Goal: Download file/media

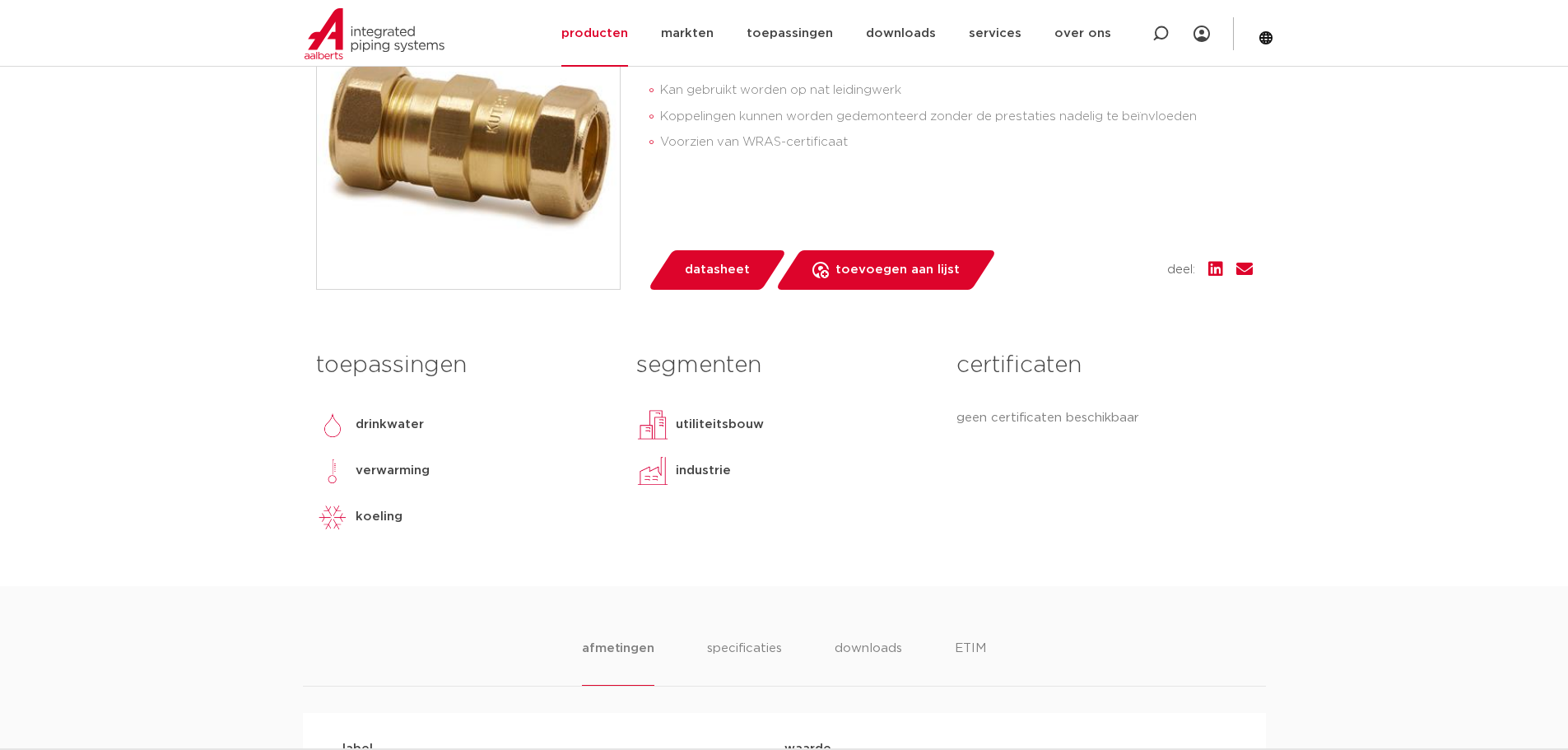
scroll to position [659, 0]
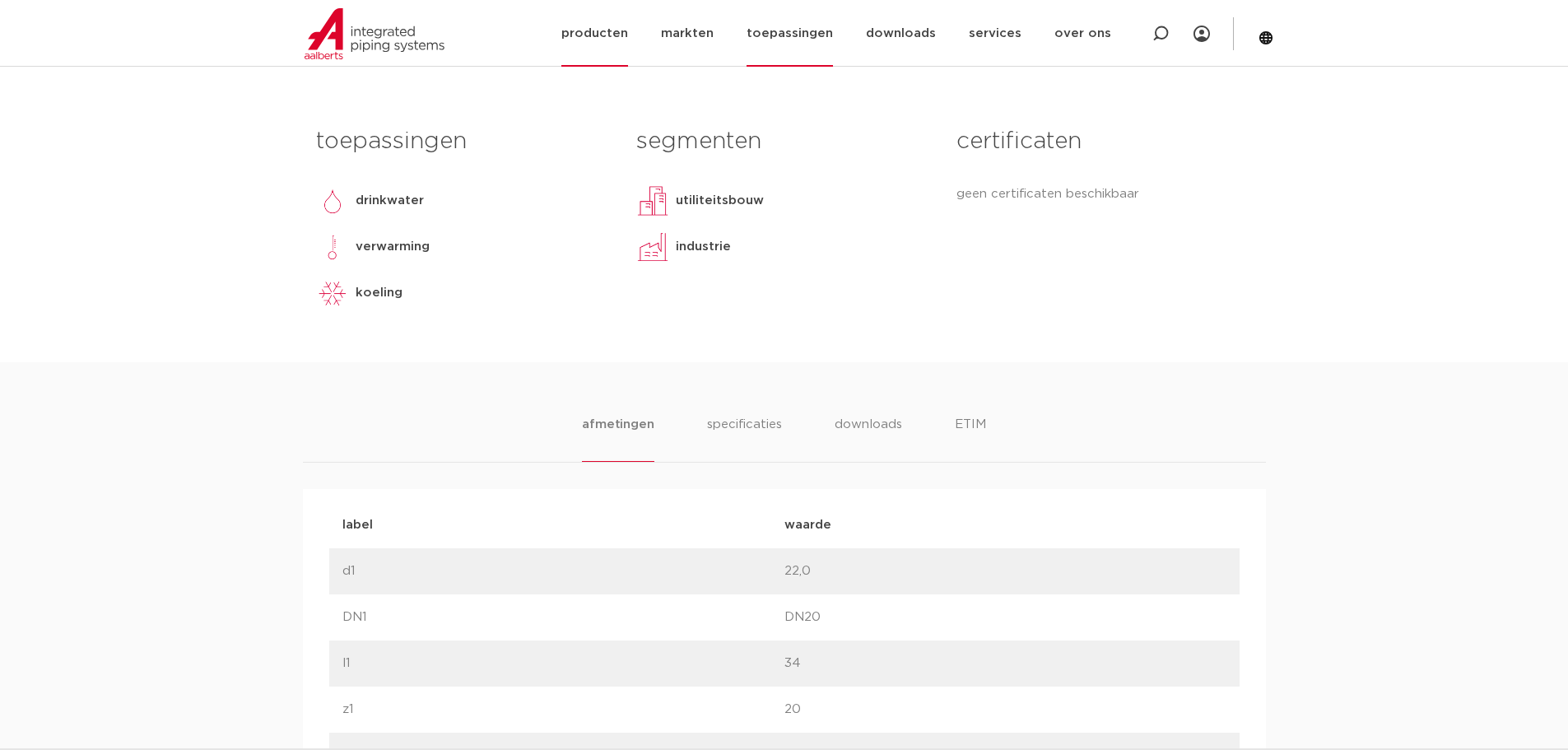
click at [789, 29] on link "toepassingen" at bounding box center [789, 33] width 86 height 67
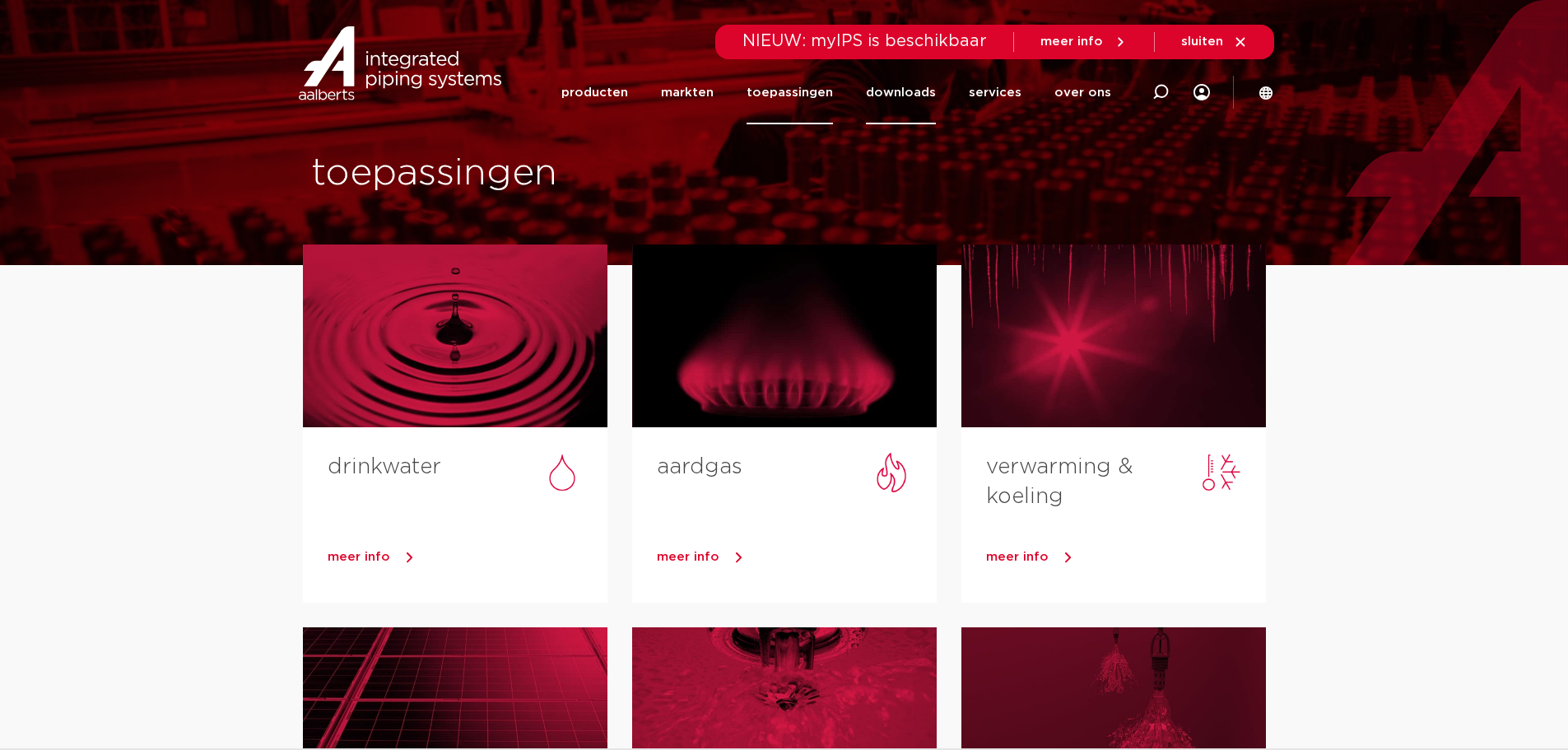
click at [899, 92] on link "downloads" at bounding box center [901, 92] width 70 height 63
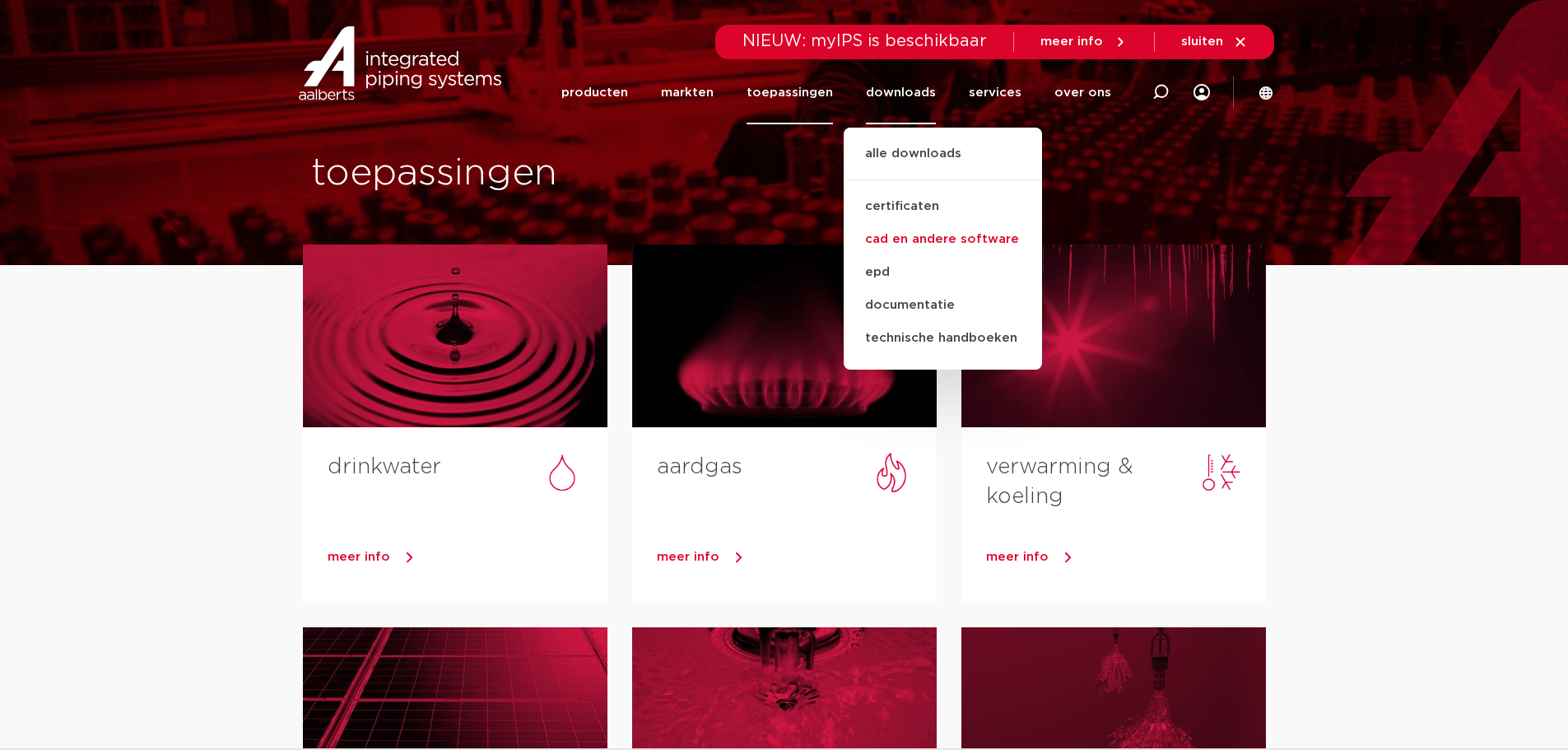
click at [933, 238] on link "cad en andere software" at bounding box center [943, 239] width 199 height 33
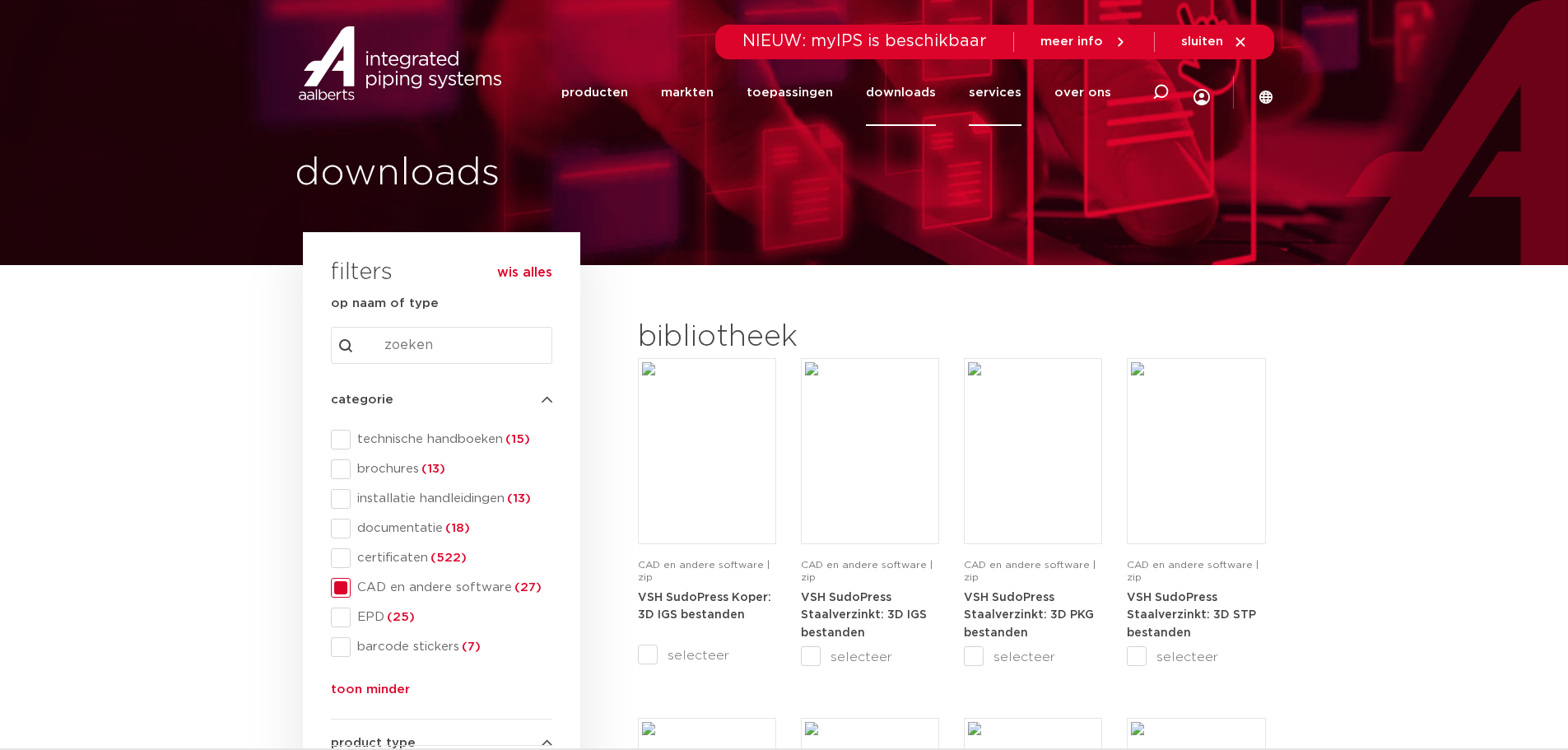
click at [1019, 85] on link "services" at bounding box center [995, 92] width 52 height 67
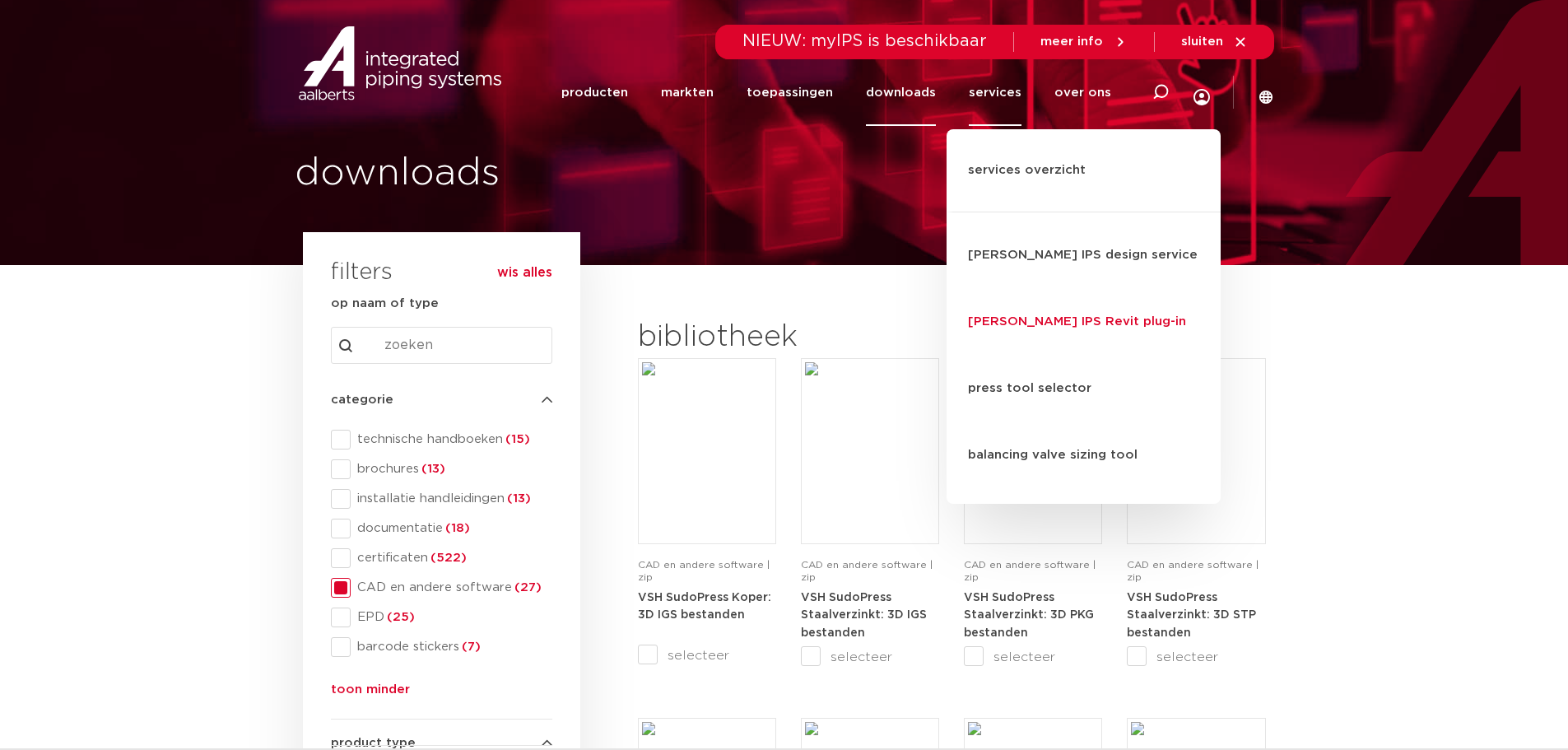
click at [1015, 289] on link "[PERSON_NAME] IPS Revit plug-in" at bounding box center [1083, 322] width 274 height 67
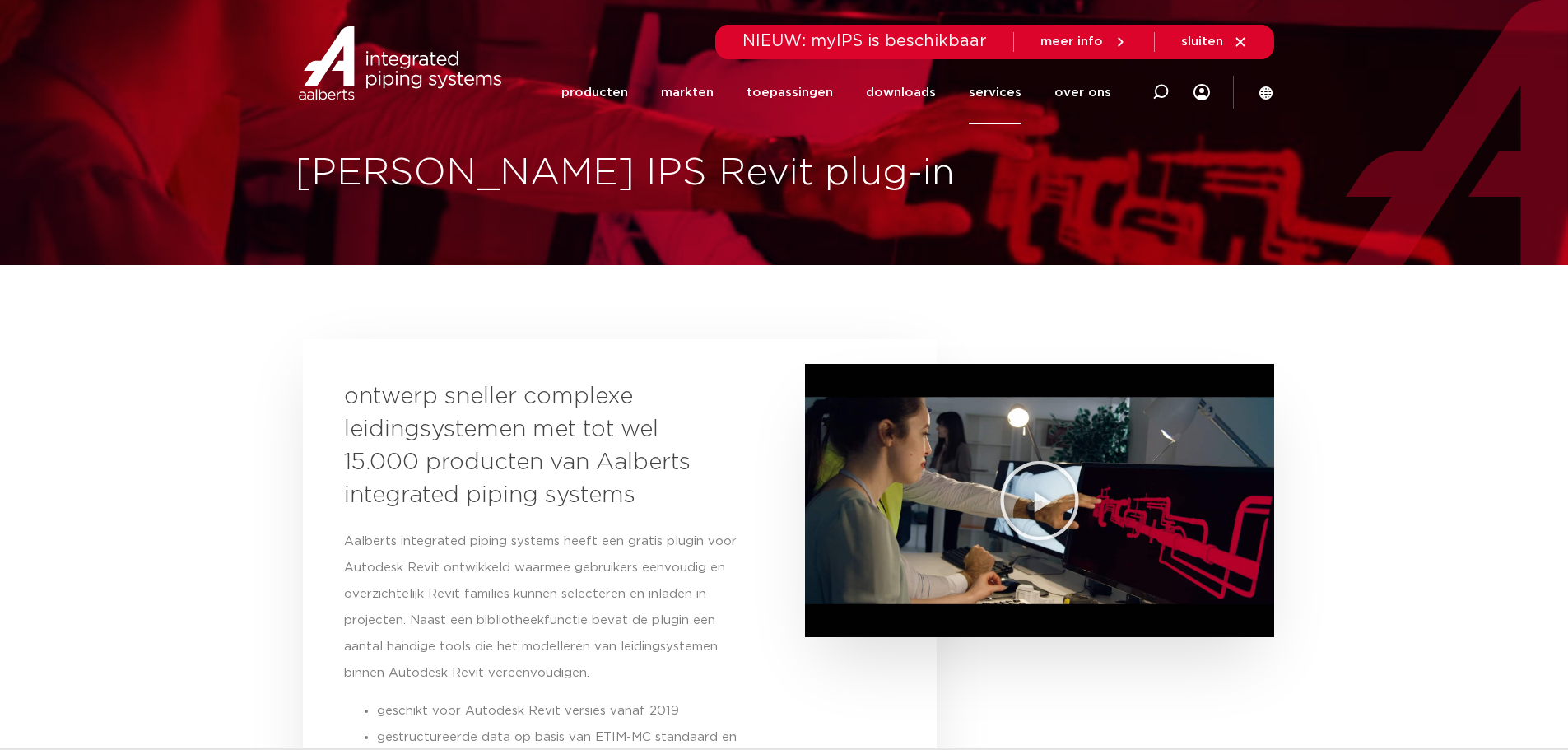
scroll to position [493, 0]
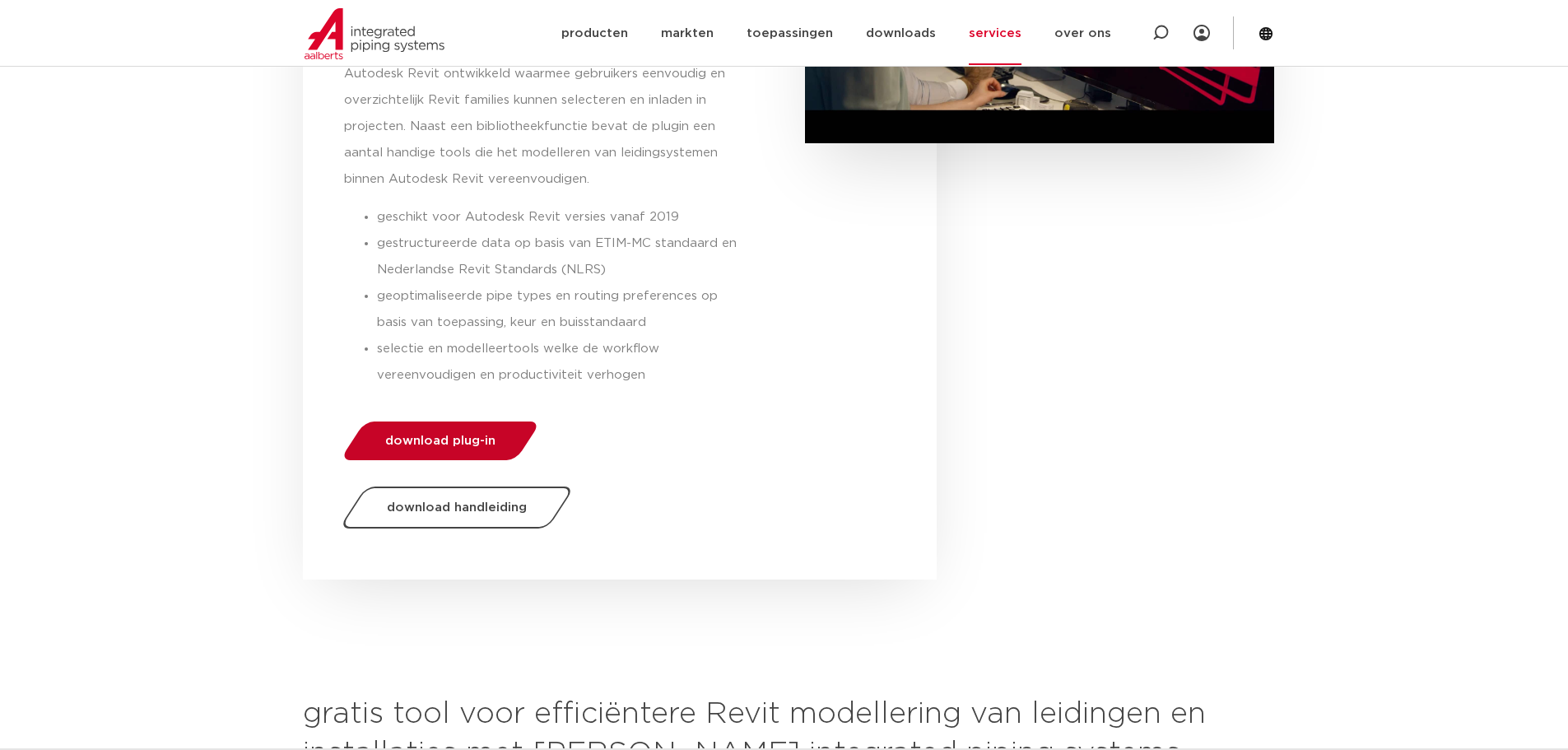
click at [432, 437] on span "download plug-in" at bounding box center [440, 441] width 110 height 12
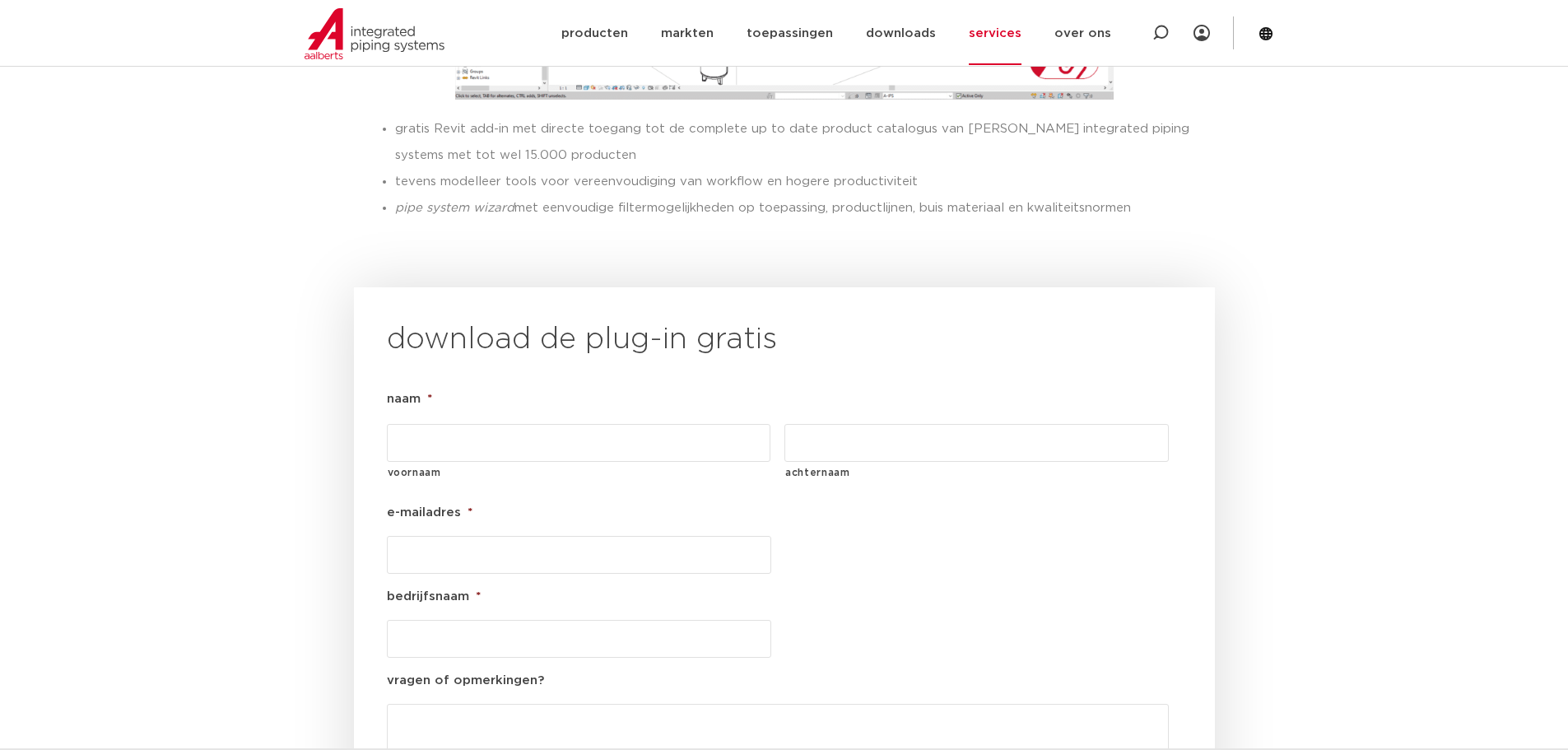
scroll to position [1632, 0]
click at [485, 423] on input "voornaam" at bounding box center [579, 442] width 384 height 38
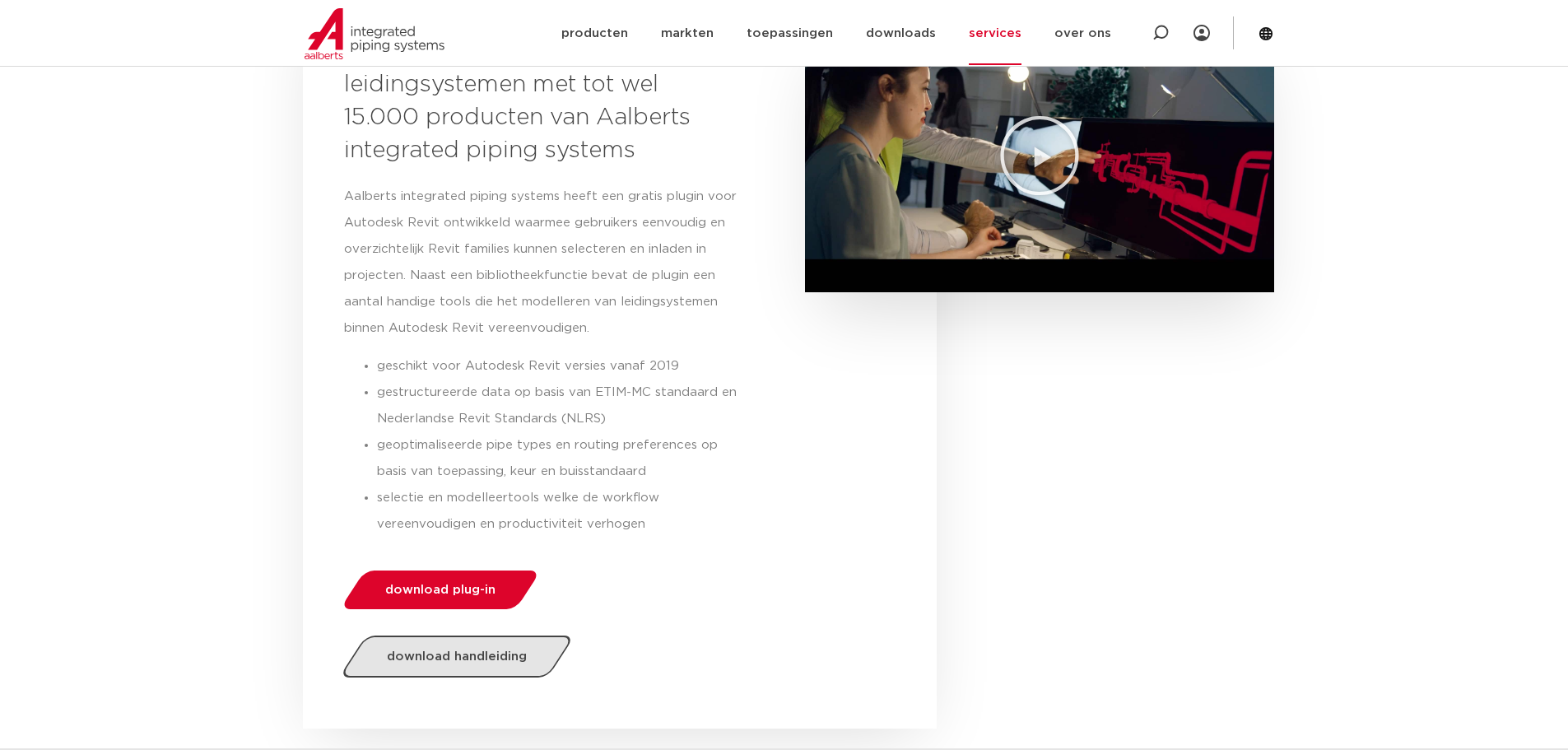
scroll to position [315, 0]
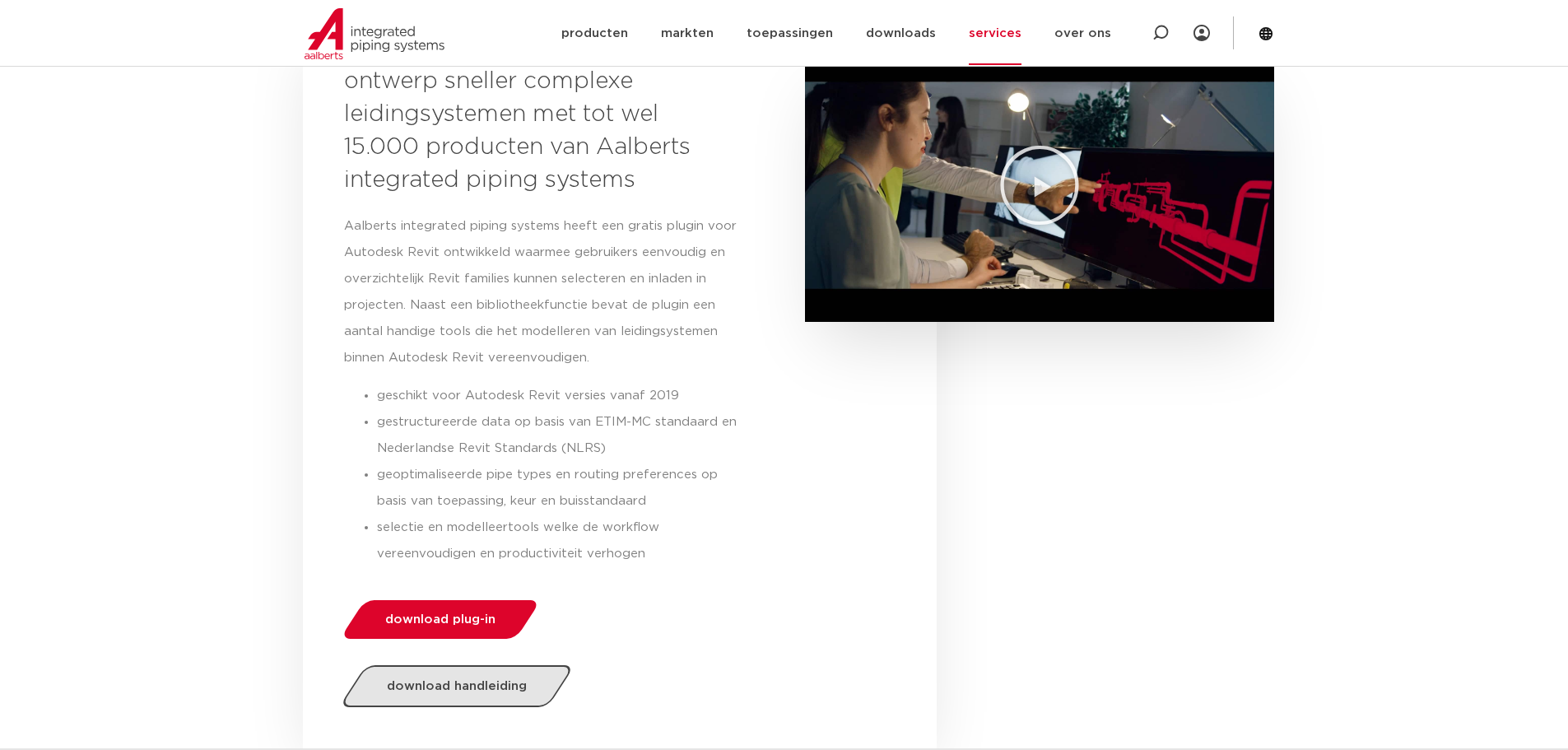
click at [503, 683] on span "download handleiding" at bounding box center [457, 686] width 140 height 12
